Goal: Task Accomplishment & Management: Use online tool/utility

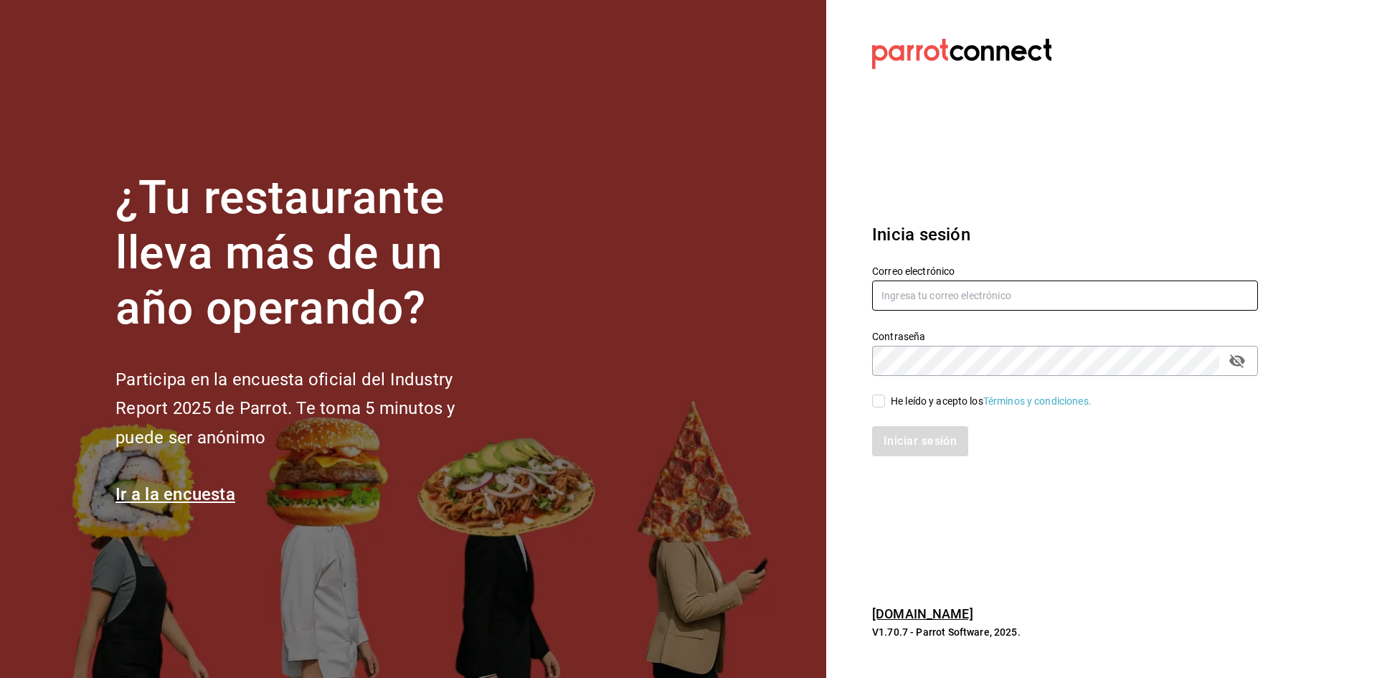
click at [992, 297] on input "text" at bounding box center [1065, 295] width 386 height 30
paste input "antonio.hernandez@grupocosteno.com"
type input "antonio.hernandez@grupocosteno.com"
click at [1232, 360] on icon "passwordField" at bounding box center [1237, 361] width 16 height 14
click at [829, 366] on section "Datos incorrectos. Verifica que tu Correo o Contraseña estén bien escritos. Ini…" at bounding box center [1059, 339] width 466 height 678
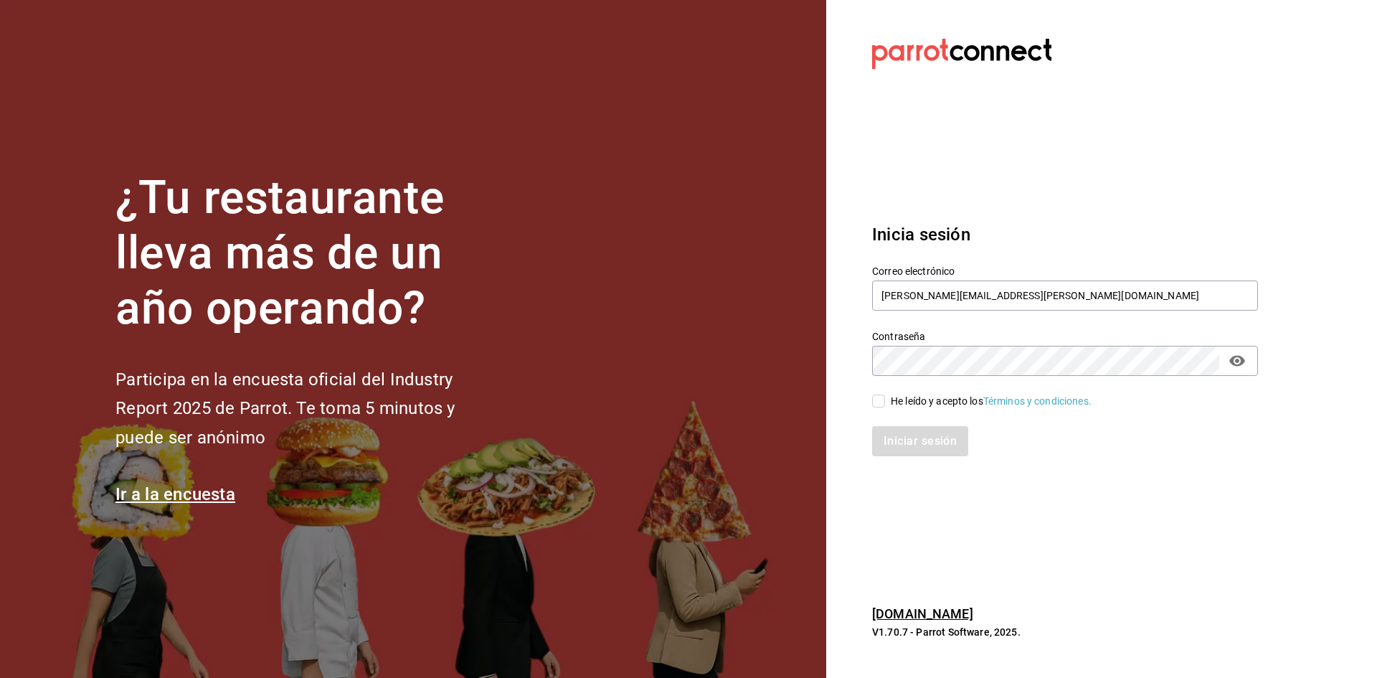
click at [943, 397] on div "He leído y acepto los Términos y condiciones." at bounding box center [991, 401] width 201 height 15
click at [885, 397] on input "He leído y acepto los Términos y condiciones." at bounding box center [878, 401] width 13 height 13
checkbox input "true"
click at [935, 437] on button "Iniciar sesión" at bounding box center [921, 441] width 98 height 30
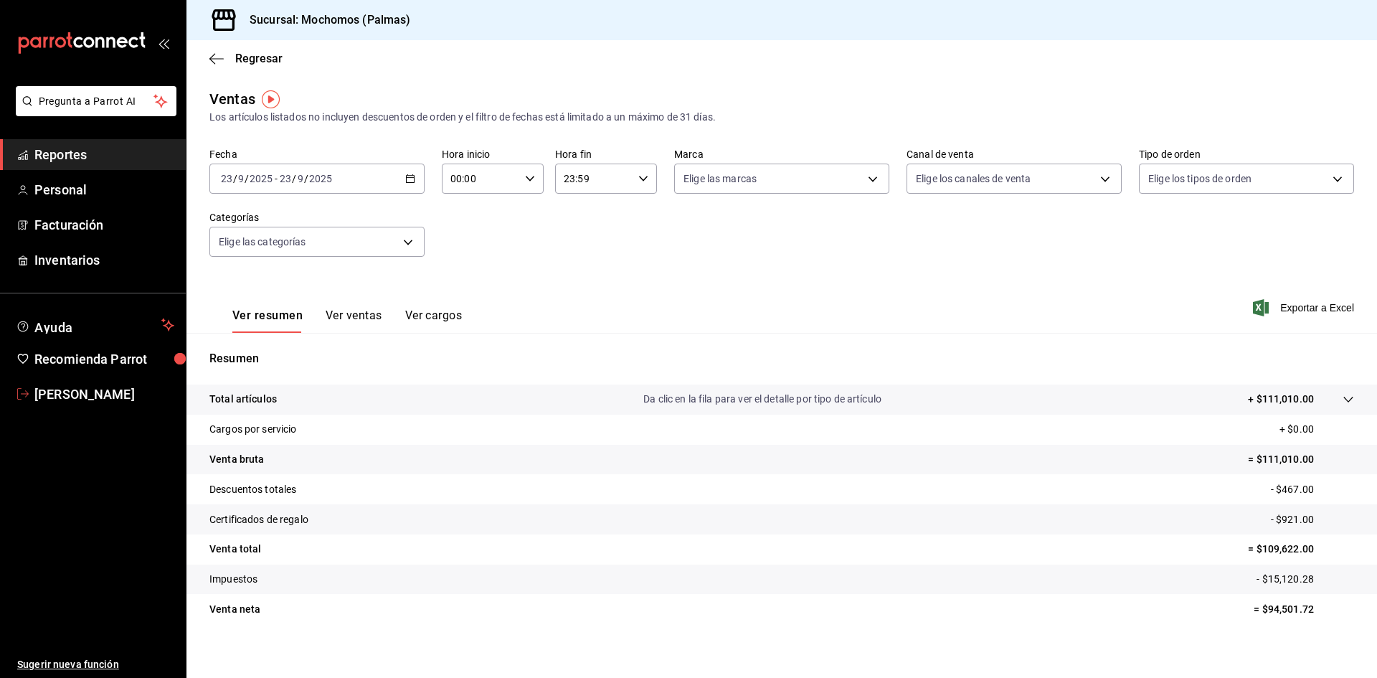
click at [78, 395] on span "[PERSON_NAME]" at bounding box center [104, 393] width 140 height 19
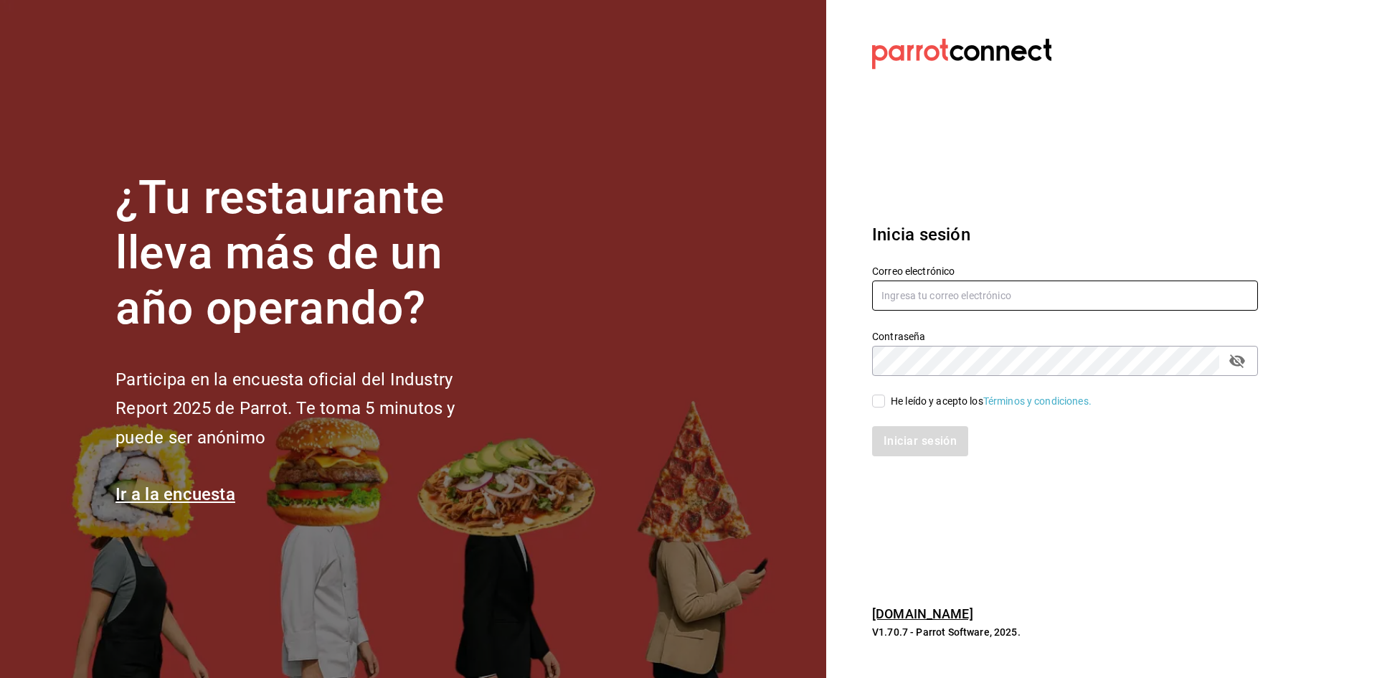
type input "antonio.hernandez@grupocosteno.com"
click at [882, 403] on input "He leído y acepto los Términos y condiciones." at bounding box center [878, 401] width 13 height 13
checkbox input "true"
click at [895, 443] on button "Iniciar sesión" at bounding box center [921, 441] width 98 height 30
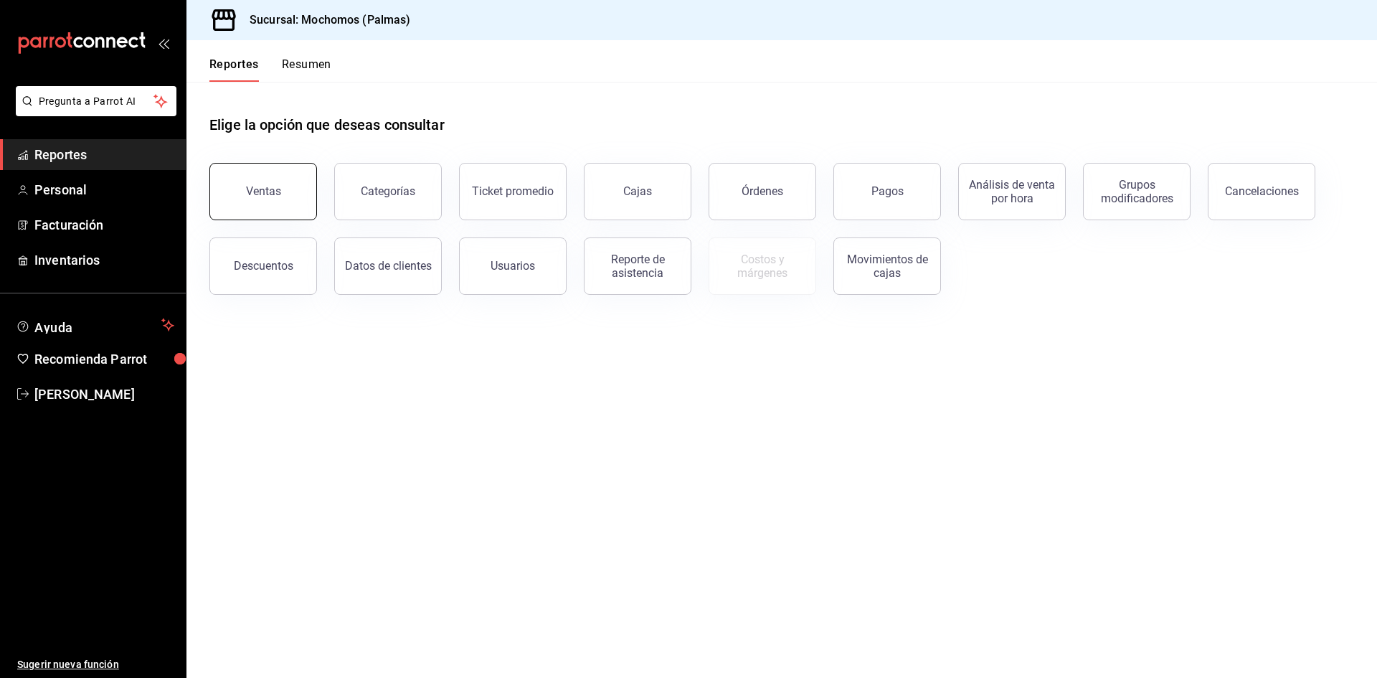
click at [240, 198] on button "Ventas" at bounding box center [263, 191] width 108 height 57
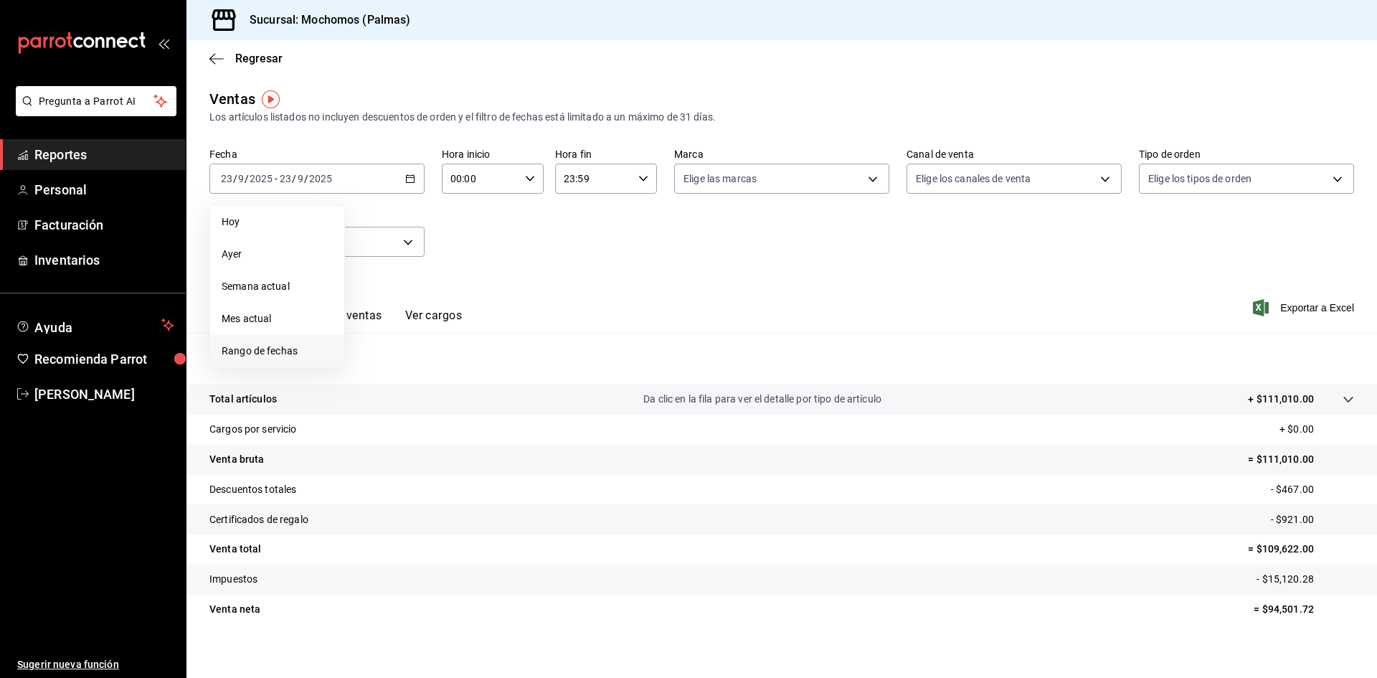
click at [299, 361] on li "Rango de fechas" at bounding box center [277, 351] width 134 height 32
click at [383, 368] on button "22" at bounding box center [374, 369] width 25 height 26
click at [394, 368] on button "23" at bounding box center [399, 369] width 25 height 26
click at [1311, 308] on span "Exportar a Excel" at bounding box center [1305, 307] width 98 height 17
click at [410, 182] on \(Stroke\) "button" at bounding box center [410, 179] width 9 height 8
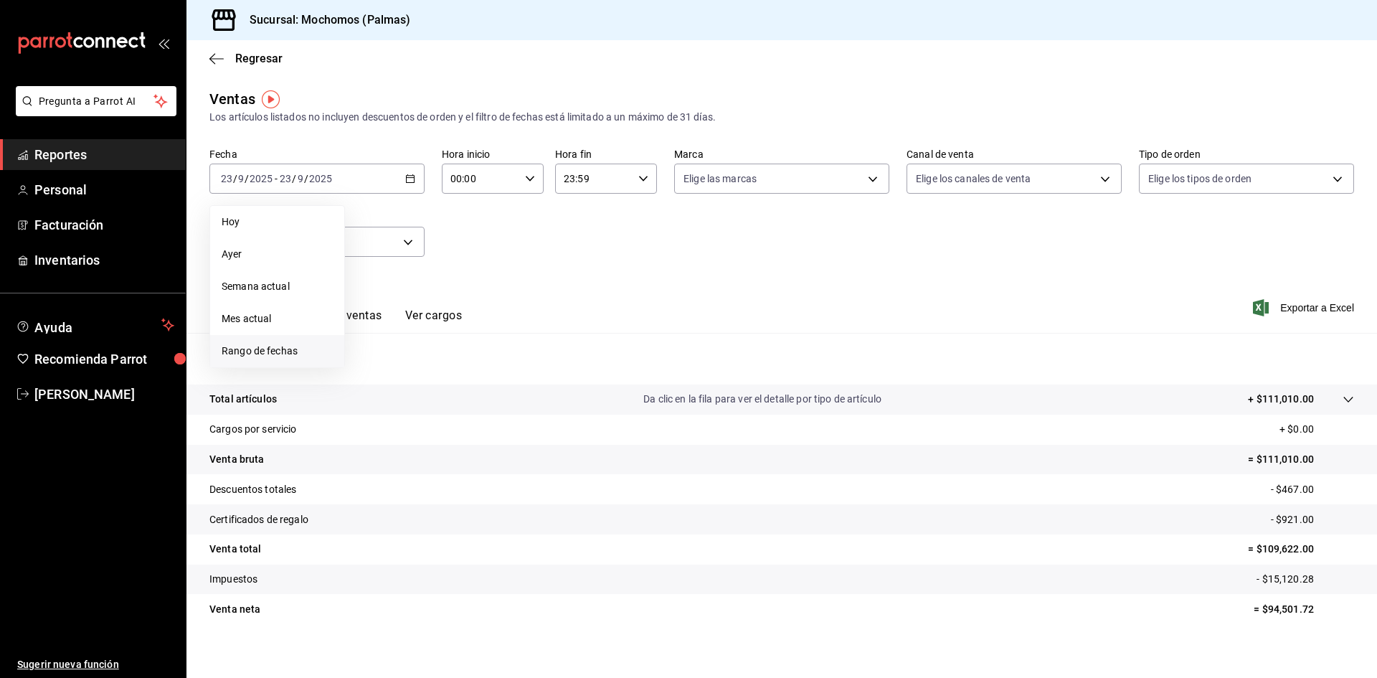
click at [268, 357] on span "Rango de fechas" at bounding box center [277, 351] width 111 height 15
click at [377, 373] on abbr "22" at bounding box center [374, 369] width 9 height 10
click at [411, 367] on button "23" at bounding box center [399, 369] width 25 height 26
click at [532, 173] on div "00:00 Hora inicio" at bounding box center [493, 179] width 102 height 30
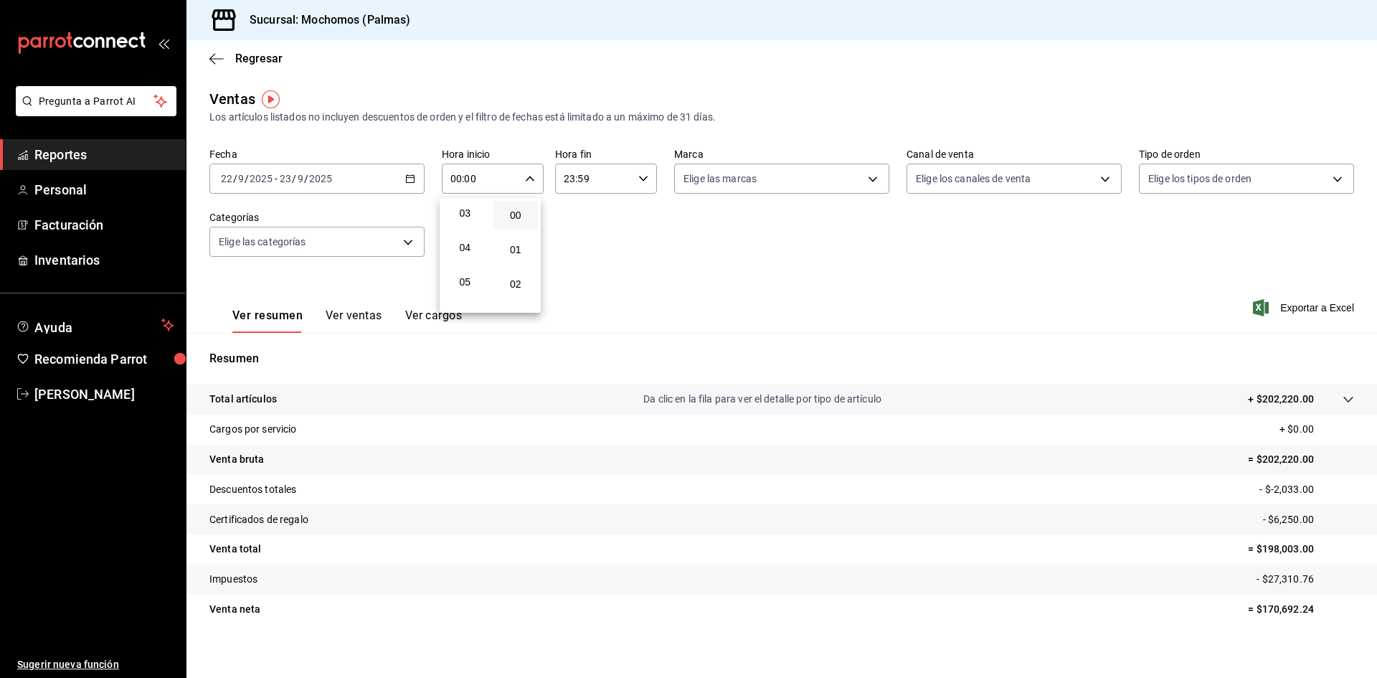
scroll to position [143, 0]
click at [471, 241] on span "05" at bounding box center [465, 243] width 28 height 11
type input "05:00"
click at [778, 262] on div at bounding box center [688, 339] width 1377 height 678
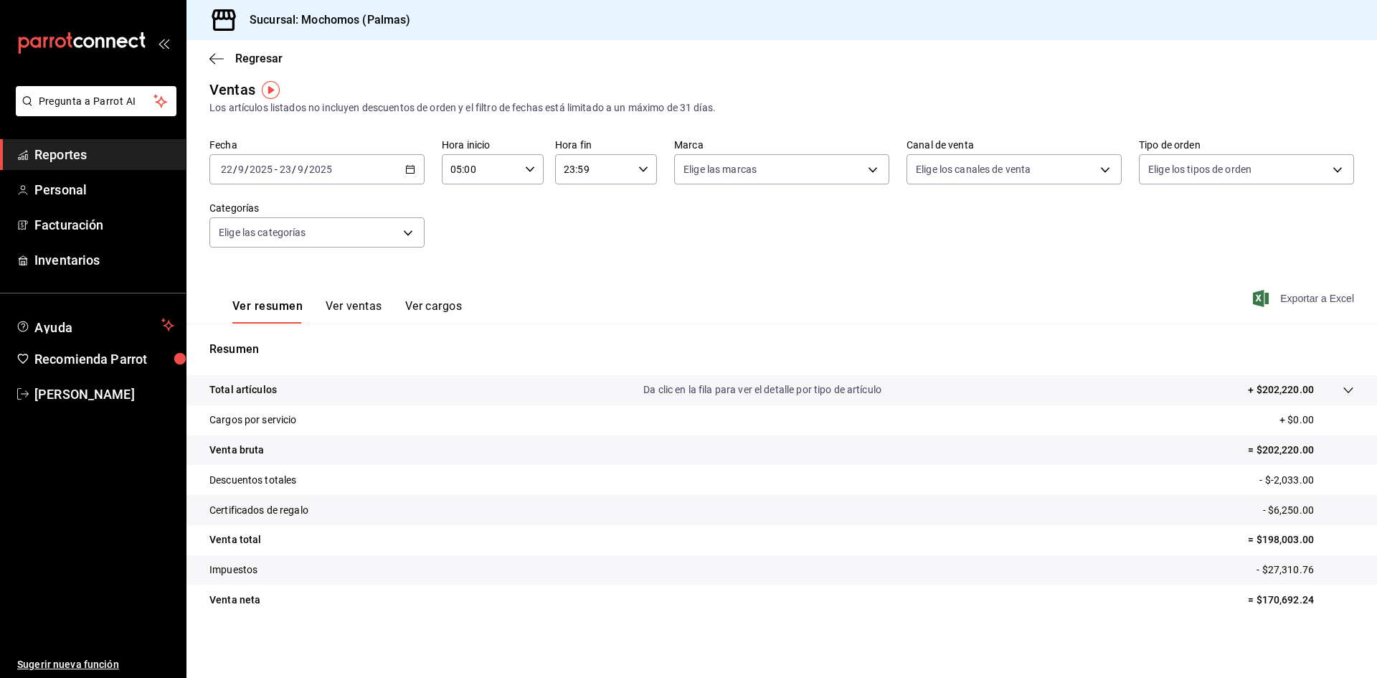
click at [1308, 301] on span "Exportar a Excel" at bounding box center [1305, 298] width 98 height 17
